Goal: Contribute content

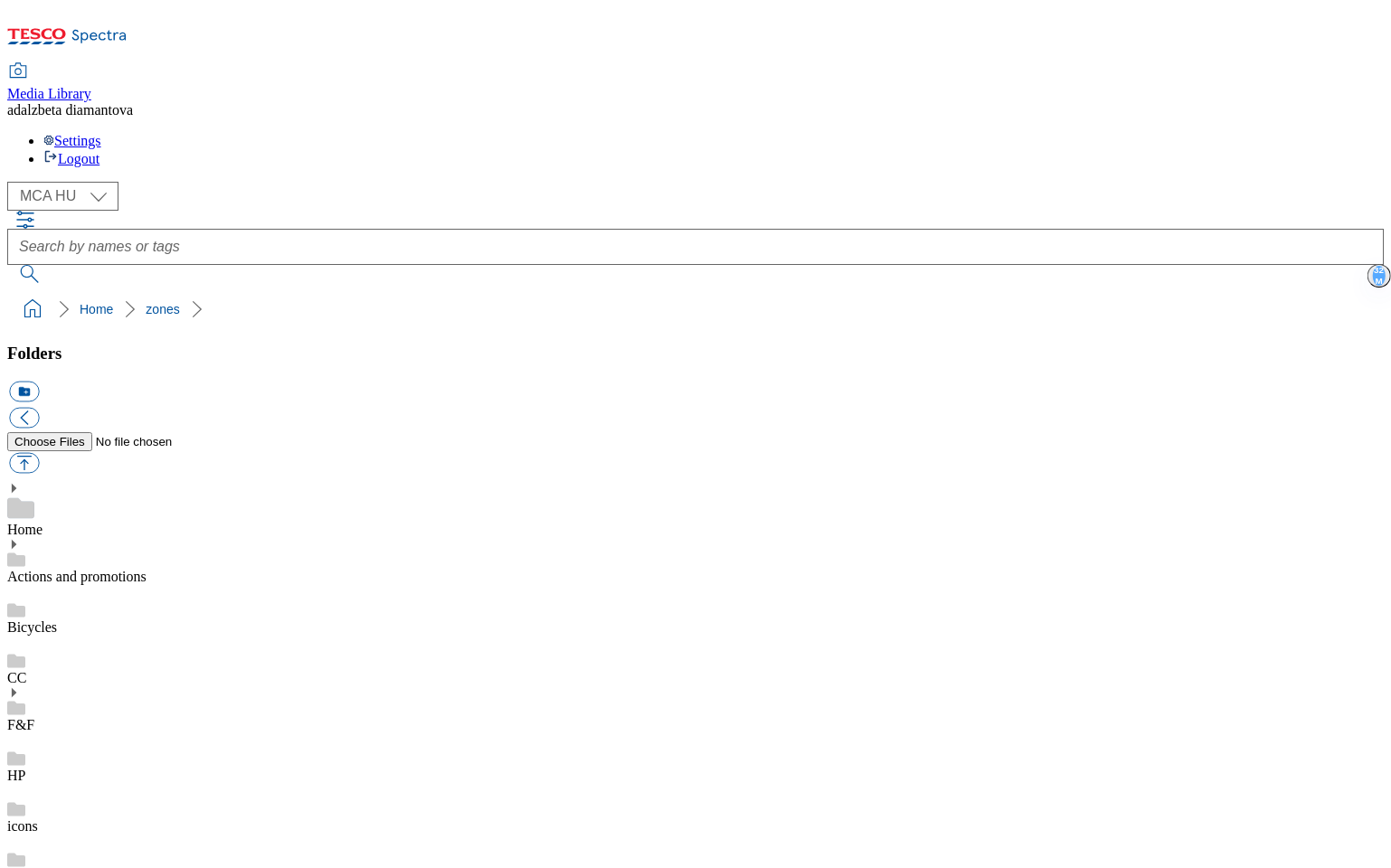
select select "flare-mca-hu"
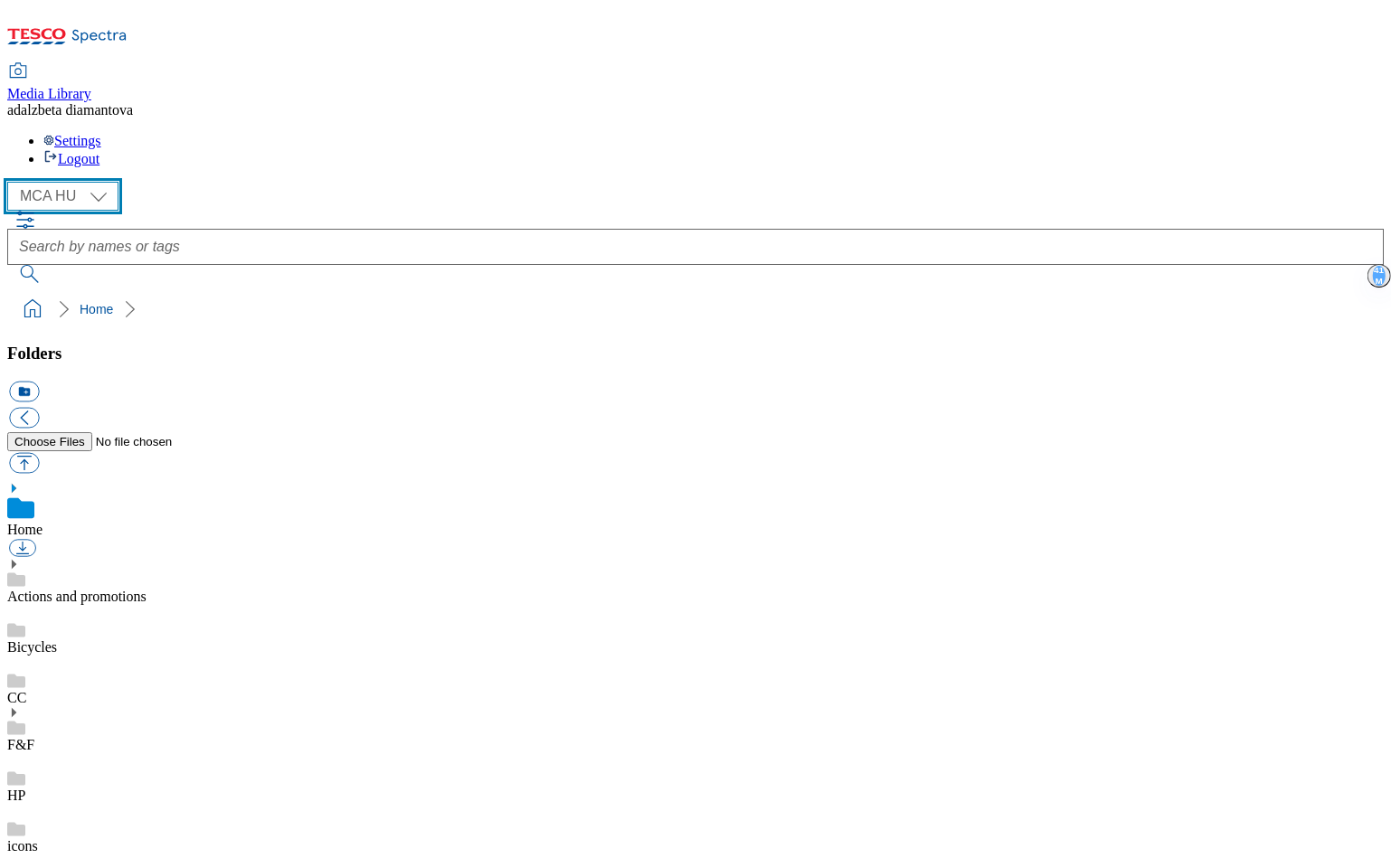
click at [106, 181] on select "MCA CZ MCA HU MCA SK" at bounding box center [62, 195] width 111 height 29
select select "flare-mca-cz"
click at [13, 181] on select "MCA CZ MCA HU MCA SK" at bounding box center [62, 195] width 111 height 29
click at [20, 557] on icon at bounding box center [13, 563] width 13 height 13
click at [26, 621] on icon at bounding box center [16, 630] width 18 height 18
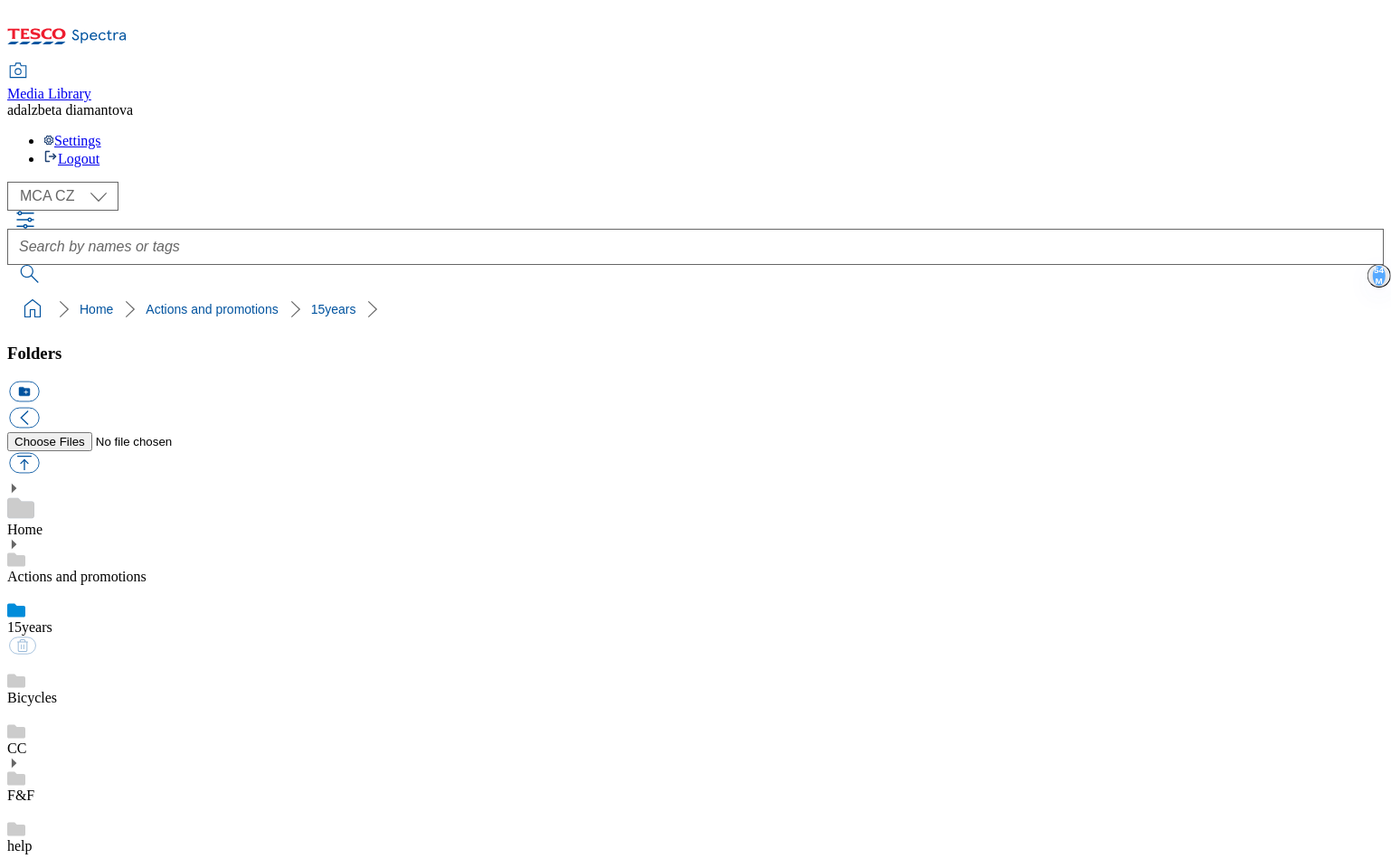
scroll to position [153, 0]
checkbox input "true"
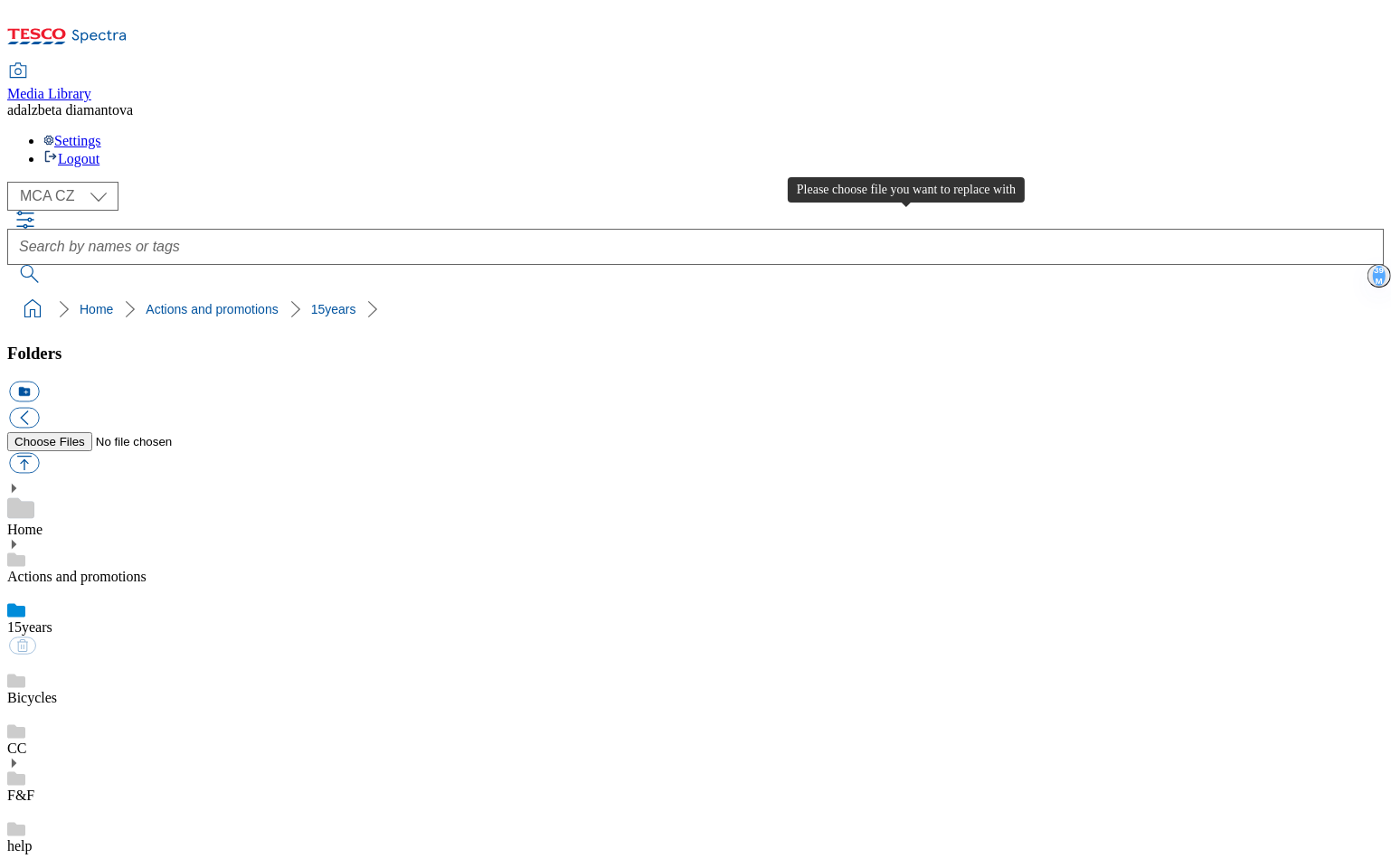
type input "C:\fakepath\Banner 1 (1).png"
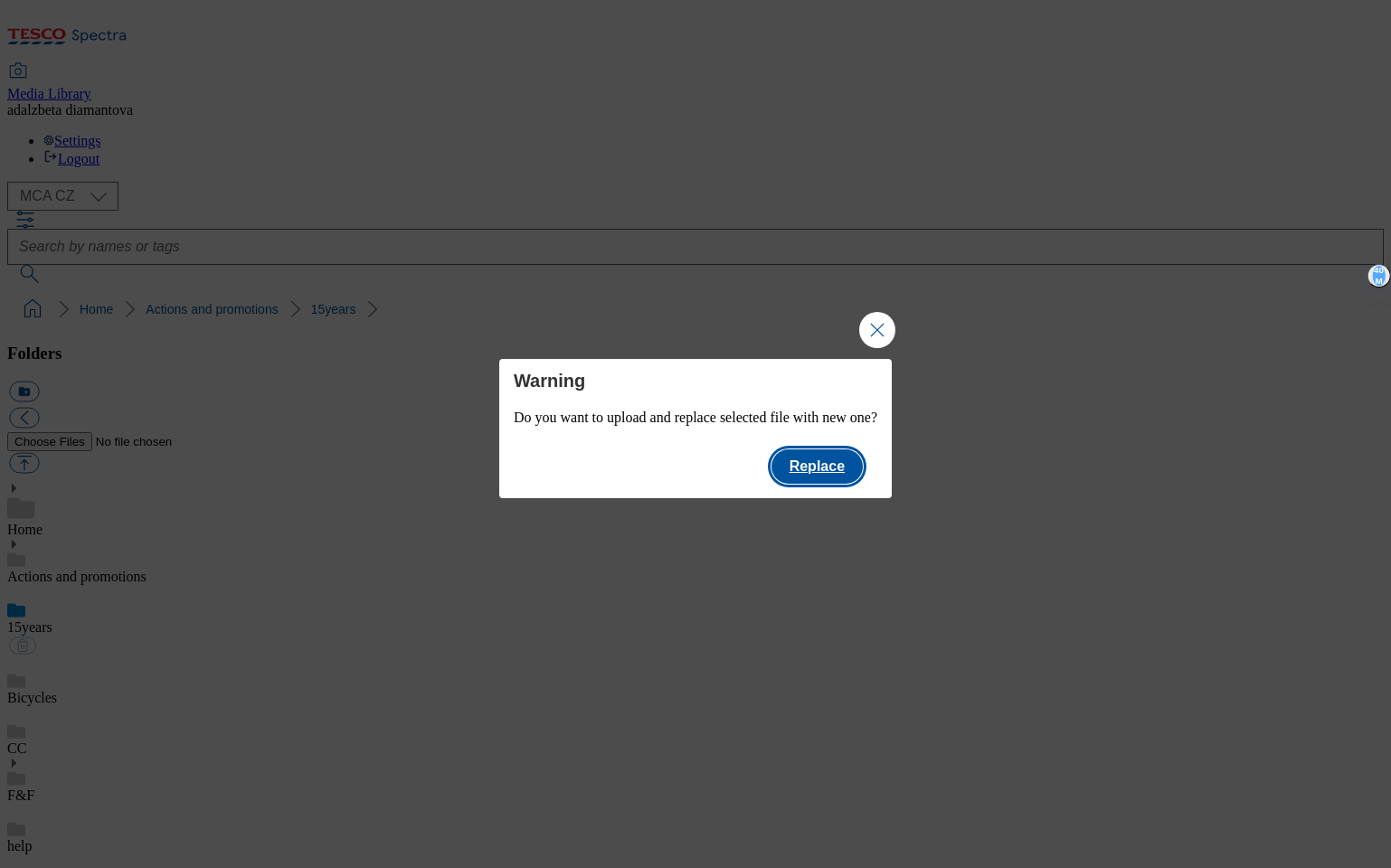
click at [842, 469] on button "Replace" at bounding box center [817, 466] width 92 height 35
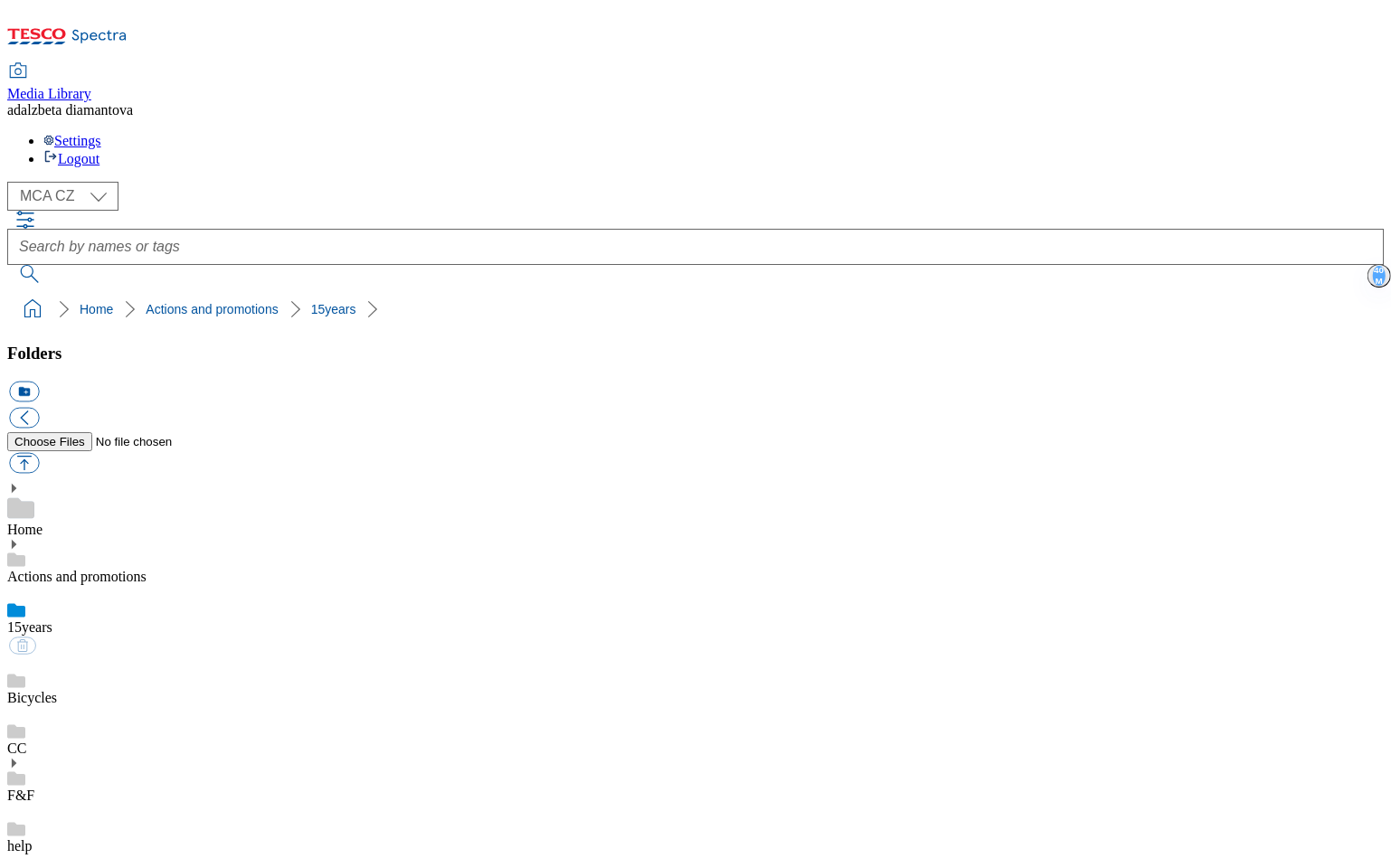
checkbox input "false"
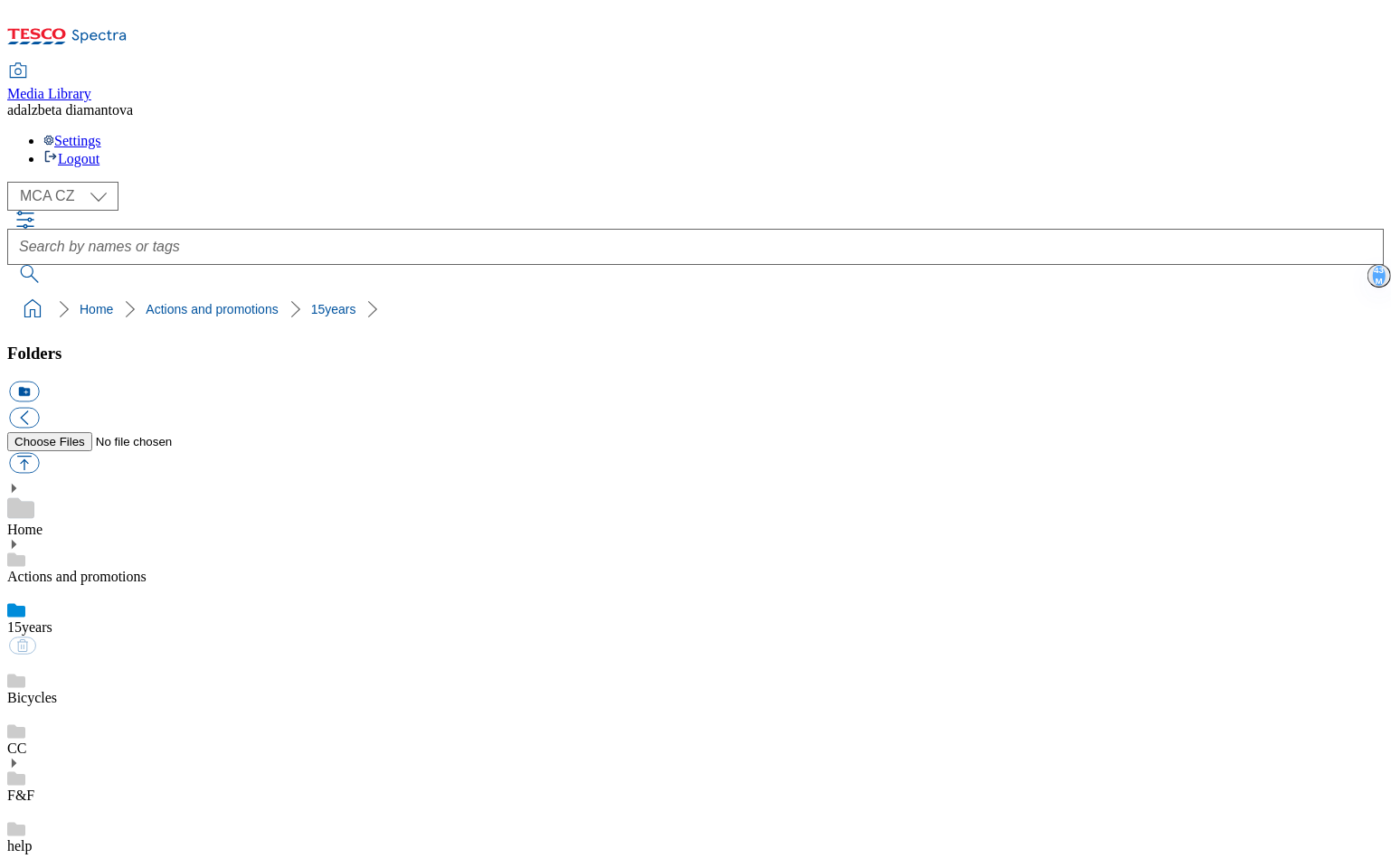
checkbox input "true"
type input "C:\fakepath\Banner 2 (1).png"
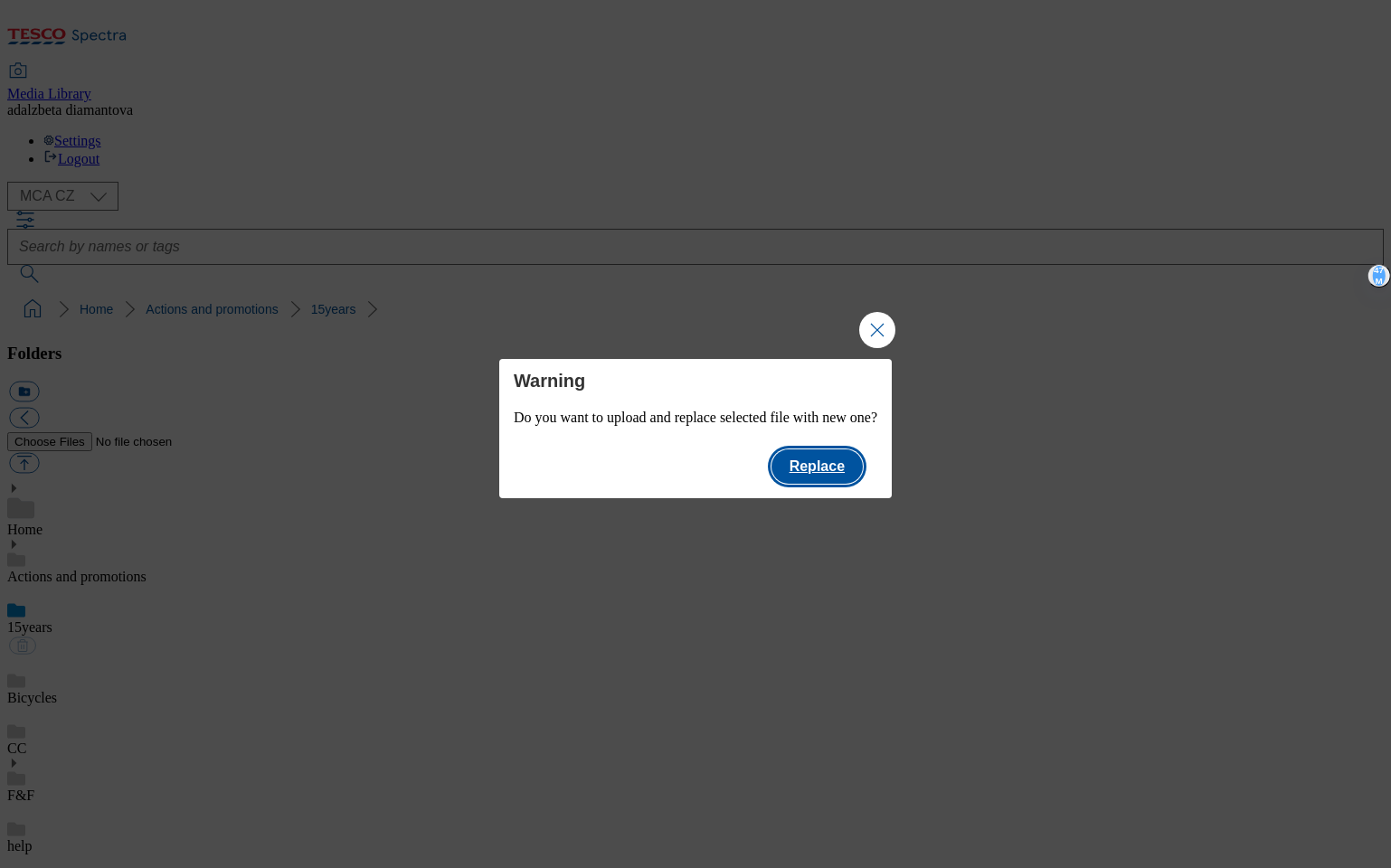
click at [862, 468] on button "Replace" at bounding box center [817, 466] width 92 height 35
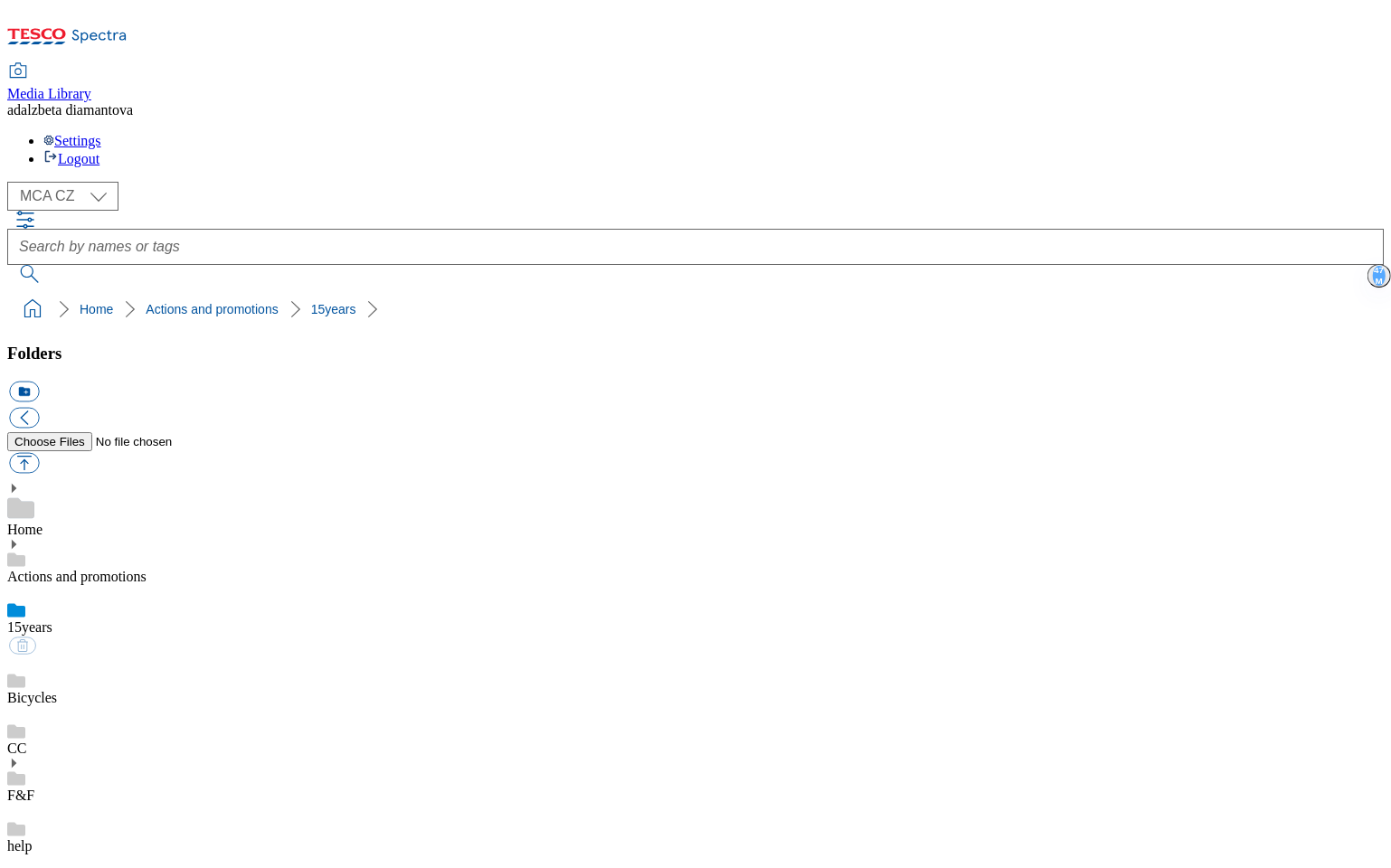
checkbox input "false"
